Goal: Task Accomplishment & Management: Complete application form

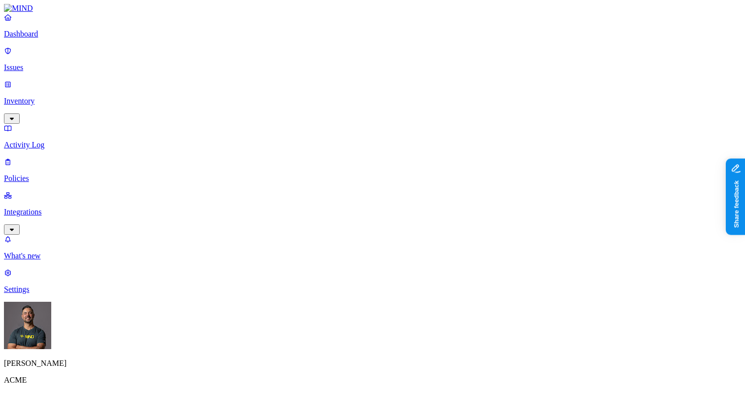
click at [39, 84] on link "Inventory" at bounding box center [372, 101] width 737 height 42
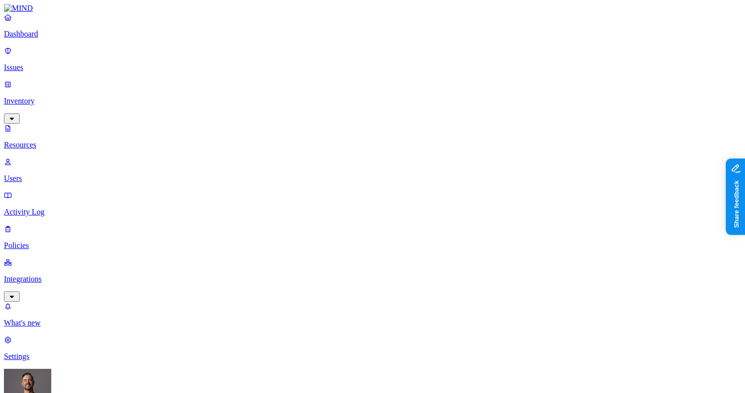
click at [73, 241] on p "Policies" at bounding box center [372, 245] width 737 height 9
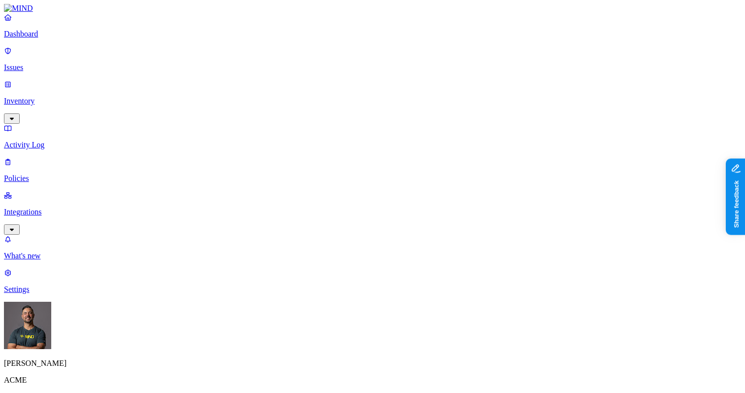
click at [348, 225] on label "Web Category" at bounding box center [334, 221] width 29 height 17
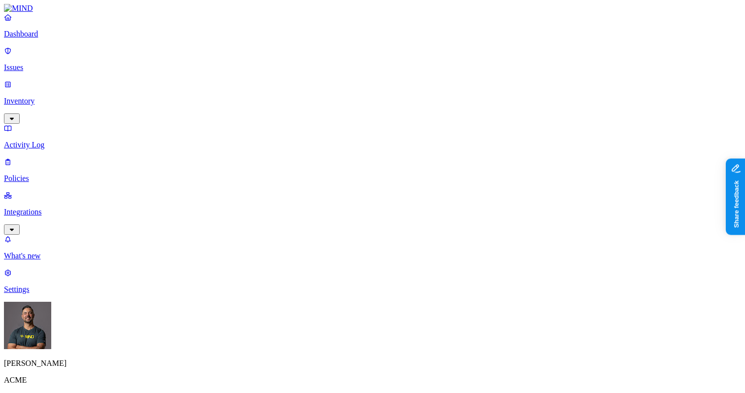
drag, startPoint x: 329, startPoint y: 203, endPoint x: 329, endPoint y: 209, distance: 5.4
click at [334, 244] on label "Web Domain" at bounding box center [333, 237] width 26 height 17
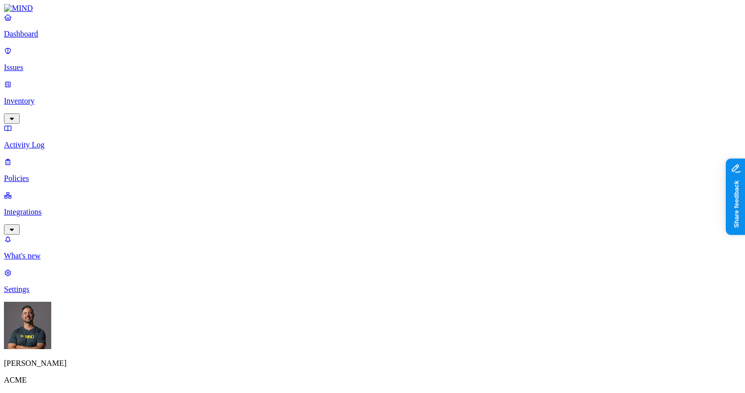
scroll to position [146, 0]
